Goal: Task Accomplishment & Management: Use online tool/utility

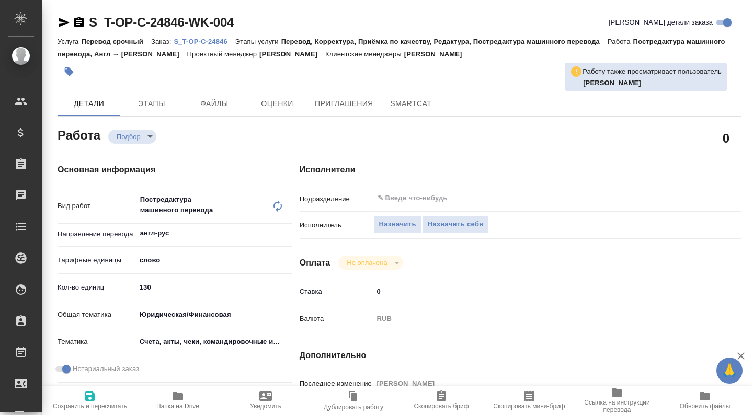
type textarea "x"
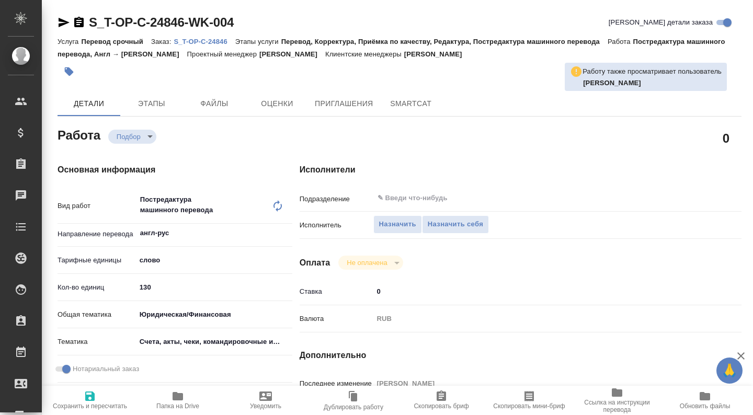
type textarea "x"
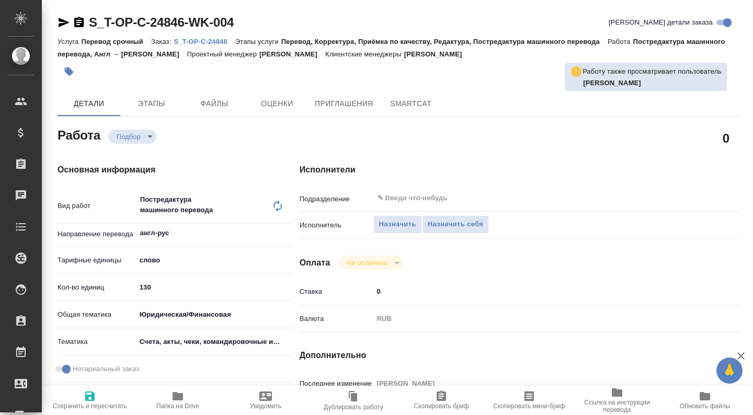
type textarea "x"
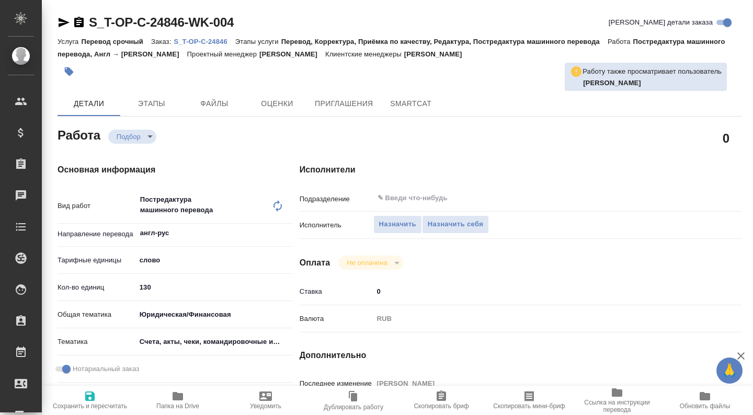
type textarea "x"
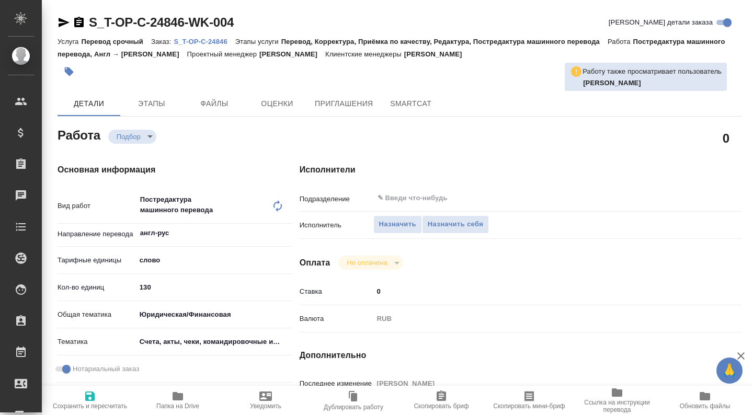
type textarea "x"
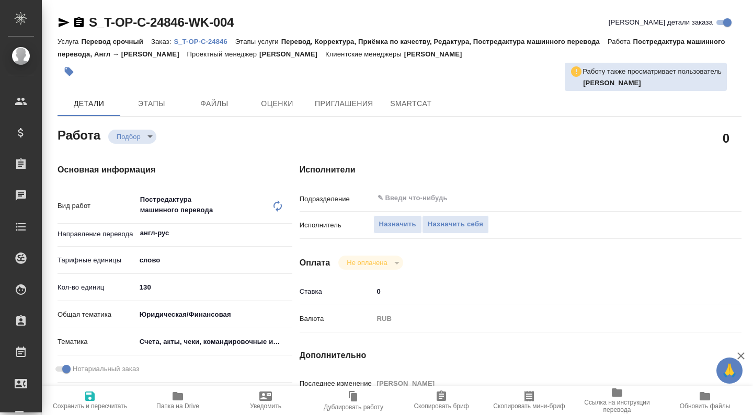
type textarea "x"
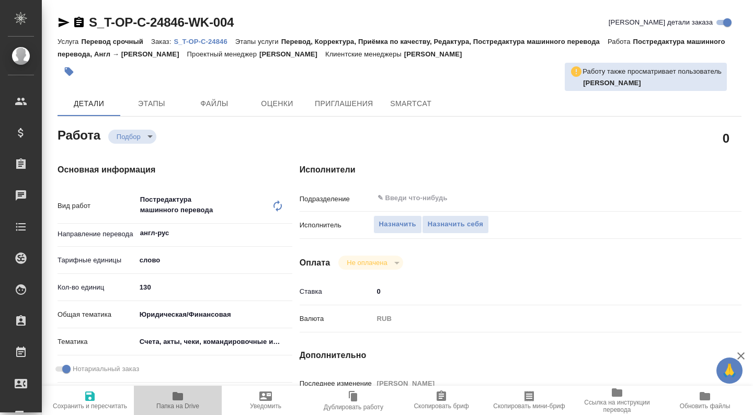
click at [172, 399] on icon "button" at bounding box center [178, 396] width 13 height 13
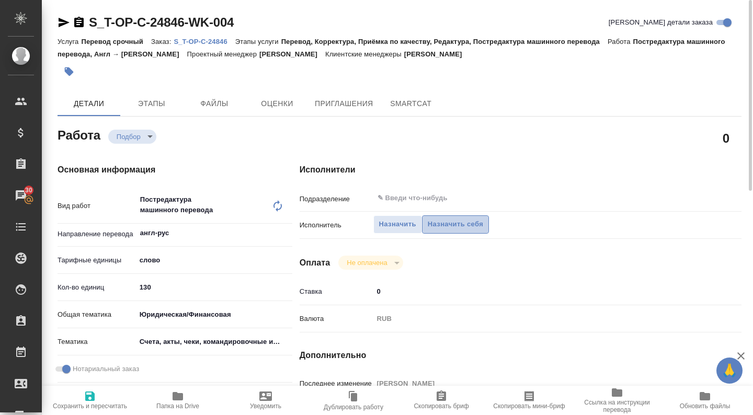
click at [477, 223] on span "Назначить себя" at bounding box center [455, 225] width 55 height 12
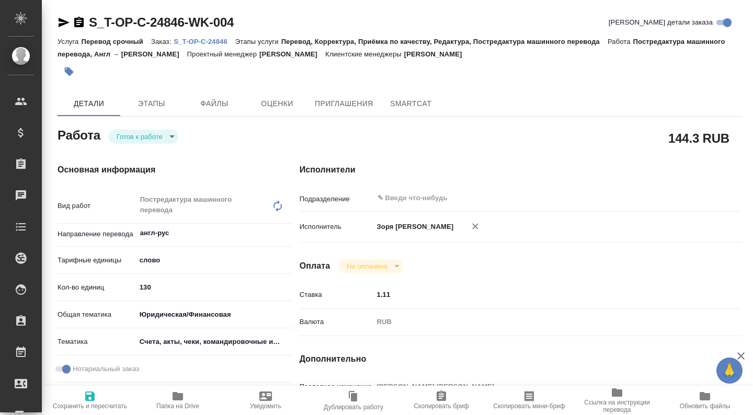
type textarea "x"
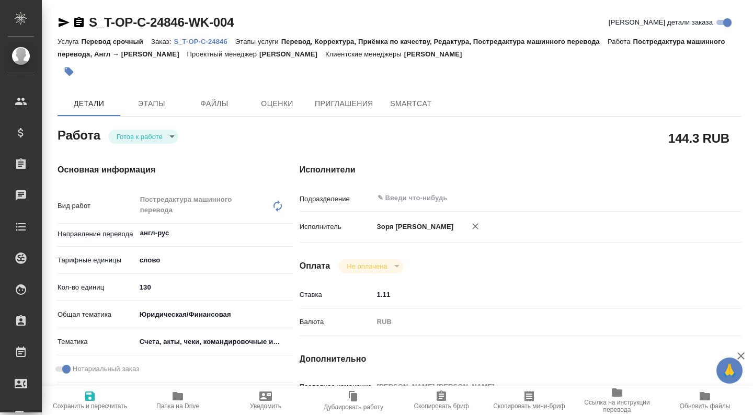
type textarea "x"
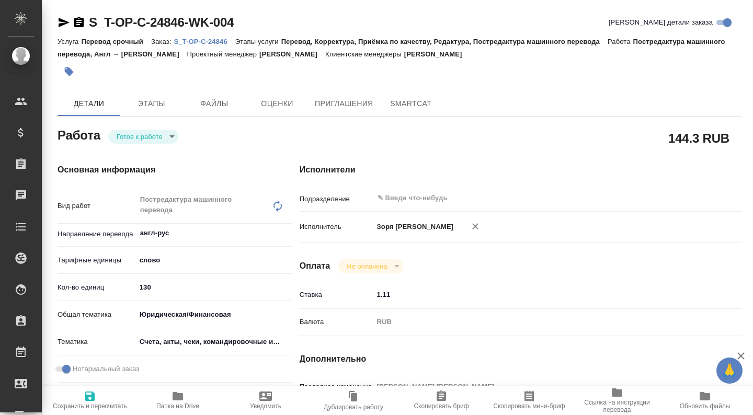
type textarea "x"
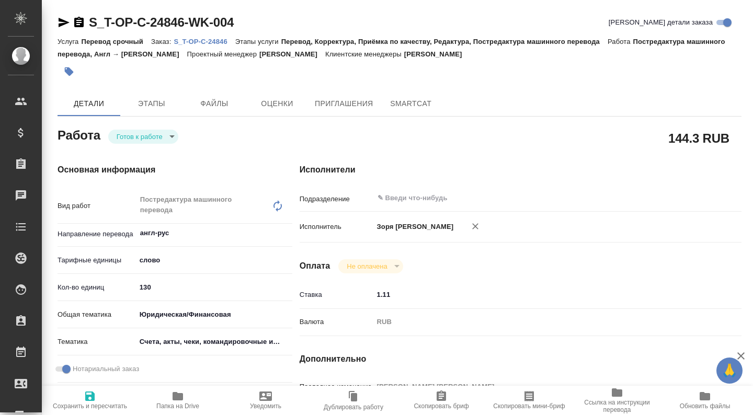
type textarea "x"
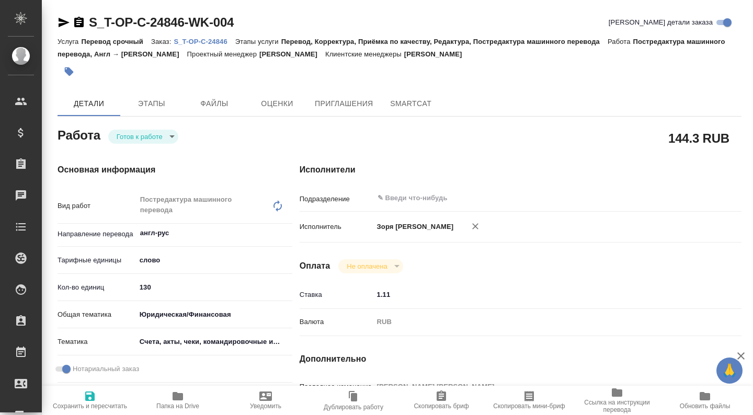
type textarea "x"
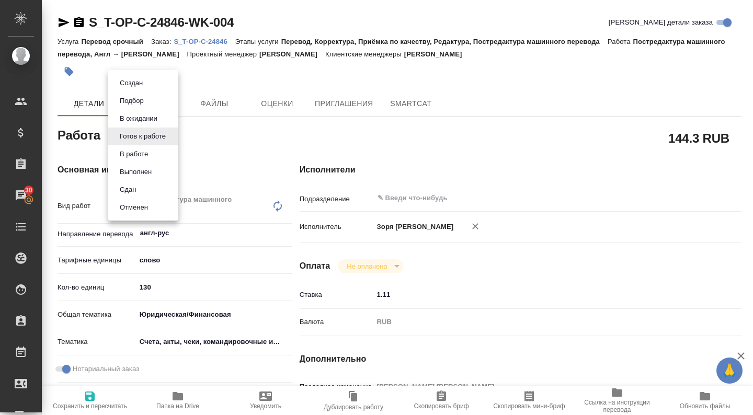
click at [160, 136] on body "🙏 .cls-1 fill:#fff; AWATERA Zoria Tatiana Клиенты Спецификации Заказы 30 Чаты T…" at bounding box center [376, 207] width 753 height 415
click at [153, 154] on li "В работе" at bounding box center [143, 154] width 70 height 18
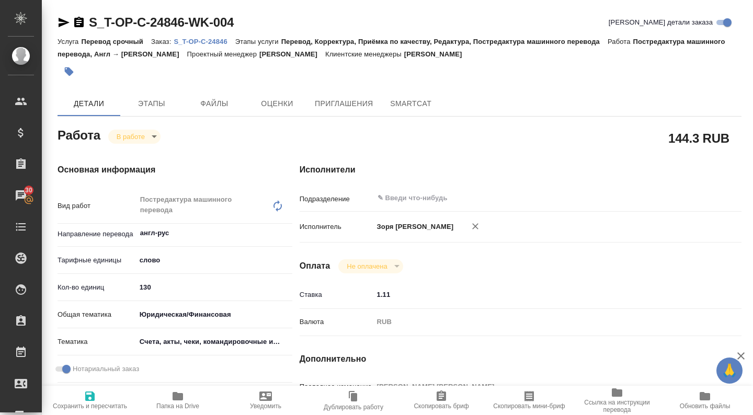
type textarea "x"
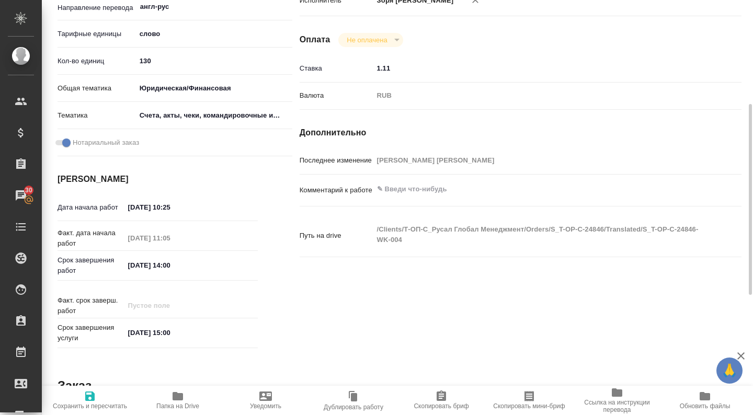
scroll to position [454, 0]
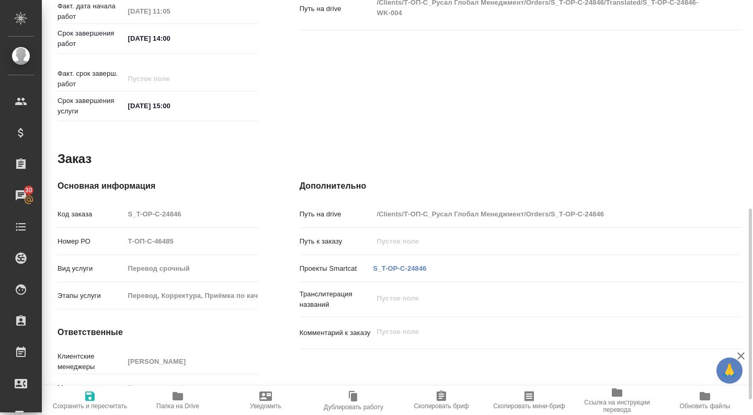
click at [404, 262] on div "S_T-OP-C-24846" at bounding box center [400, 269] width 58 height 15
click at [403, 265] on link "S_T-OP-C-24846" at bounding box center [400, 269] width 53 height 8
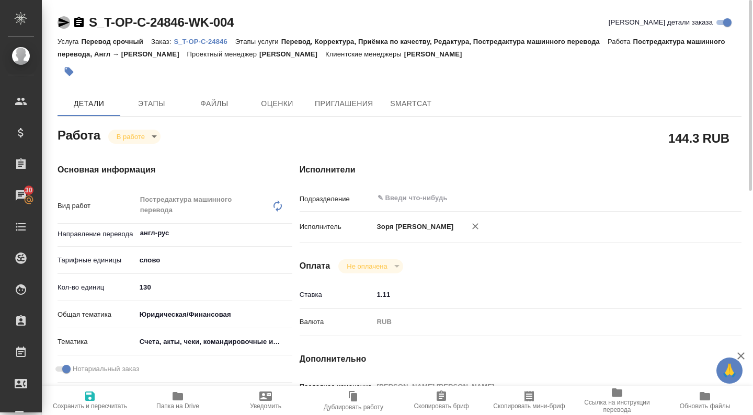
click at [58, 25] on icon "button" at bounding box center [64, 22] width 13 height 13
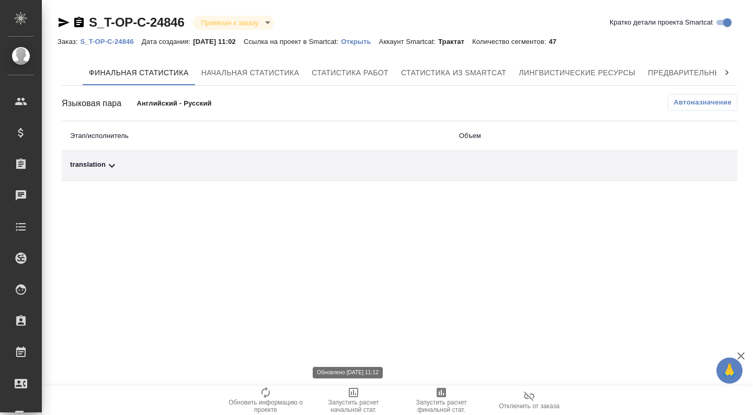
click at [452, 398] on span "Запустить расчет финальной стат." at bounding box center [441, 400] width 75 height 27
